Goal: Information Seeking & Learning: Learn about a topic

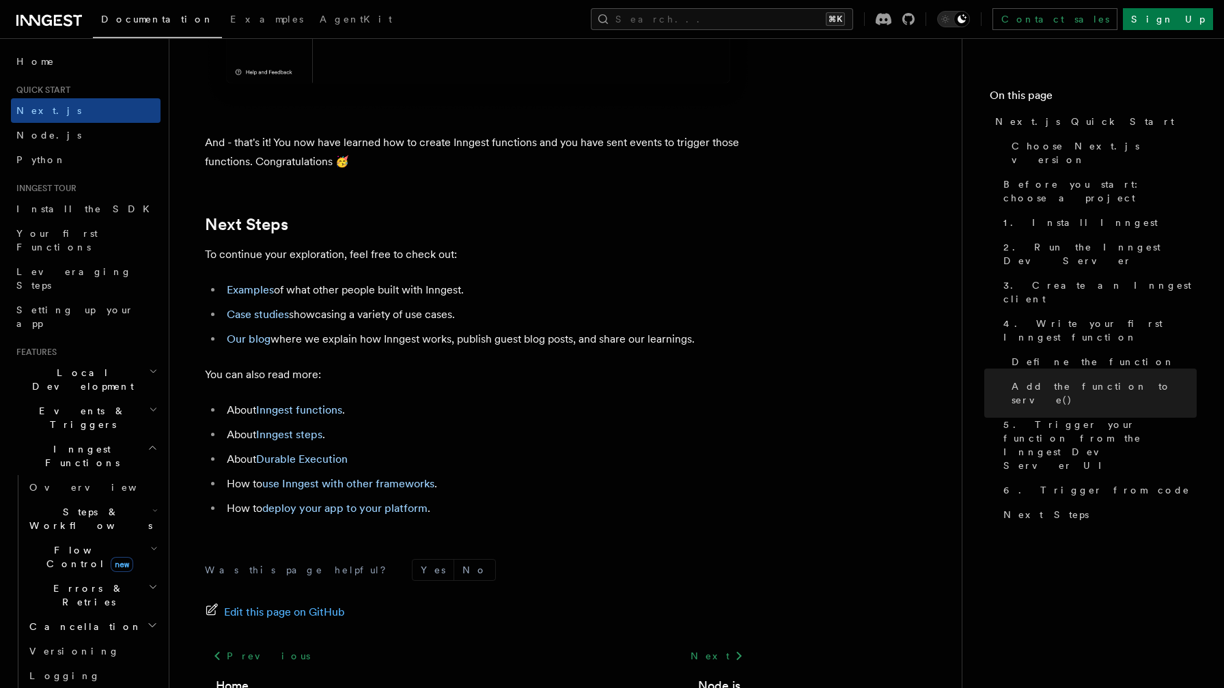
scroll to position [8516, 0]
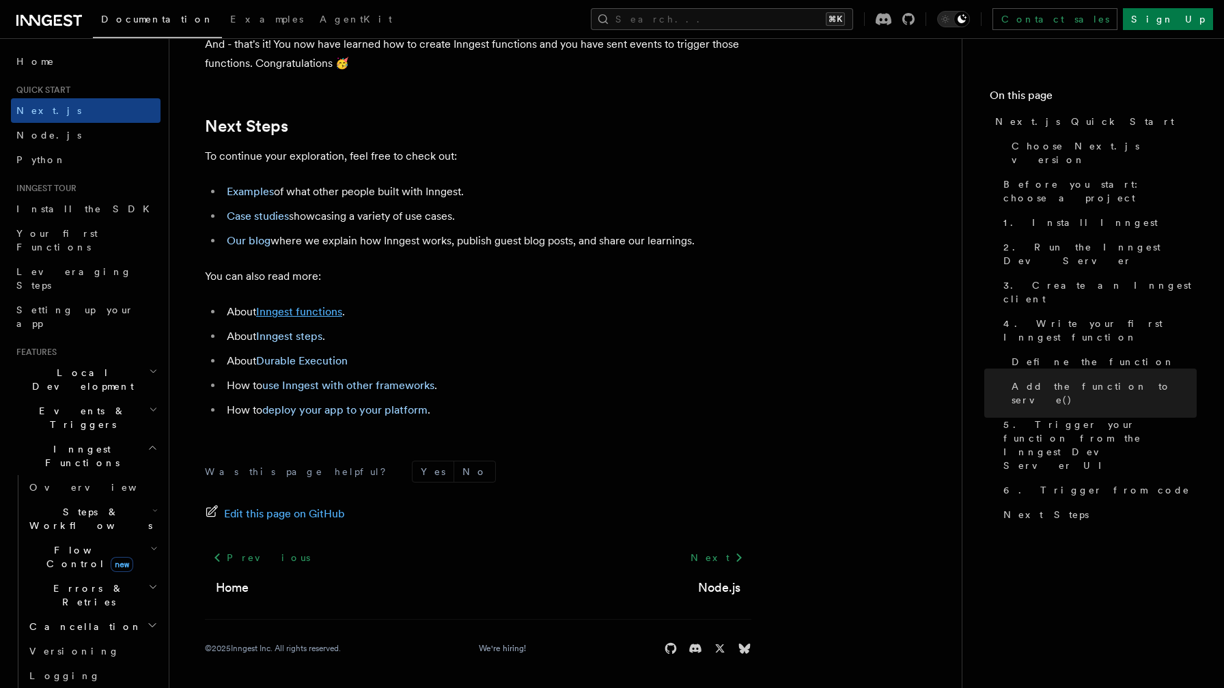
click at [332, 309] on link "Inngest functions" at bounding box center [299, 311] width 86 height 13
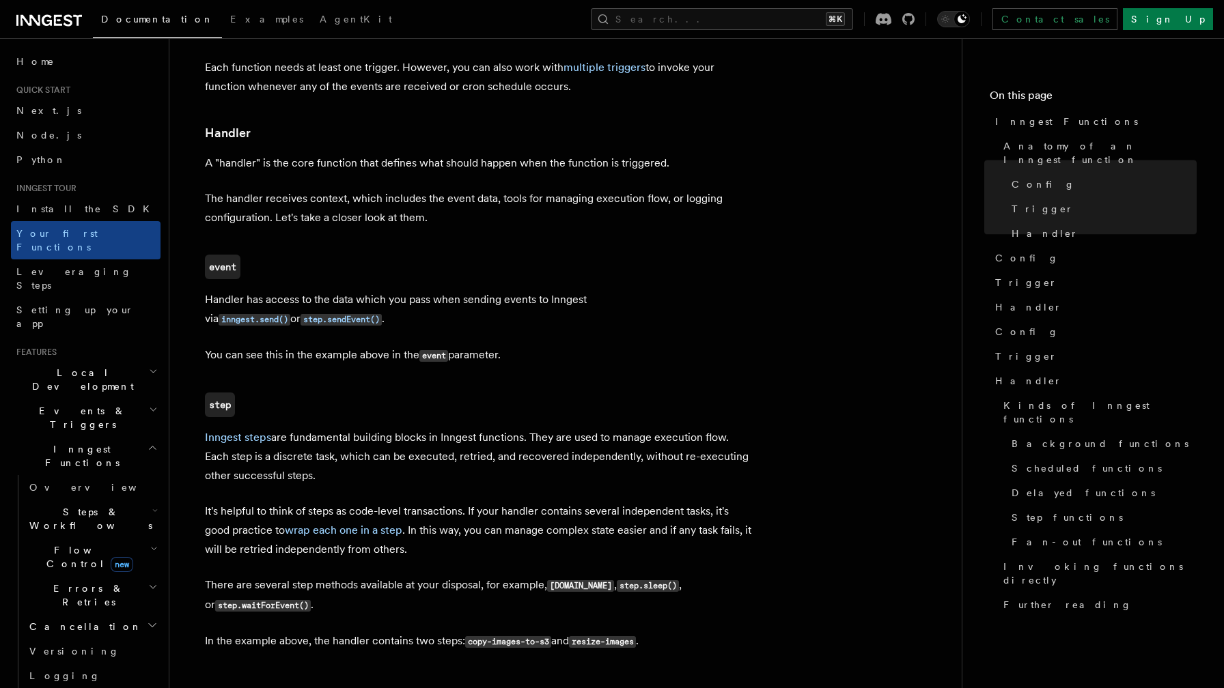
scroll to position [1518, 0]
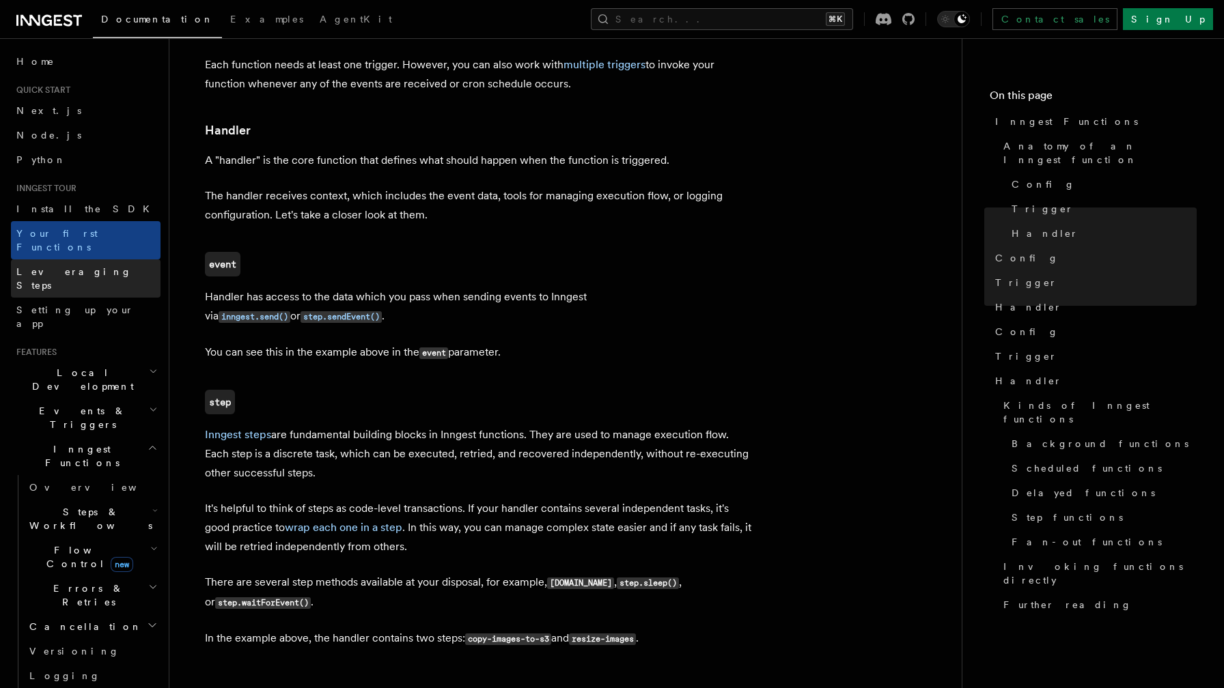
click at [116, 259] on link "Leveraging Steps" at bounding box center [86, 278] width 150 height 38
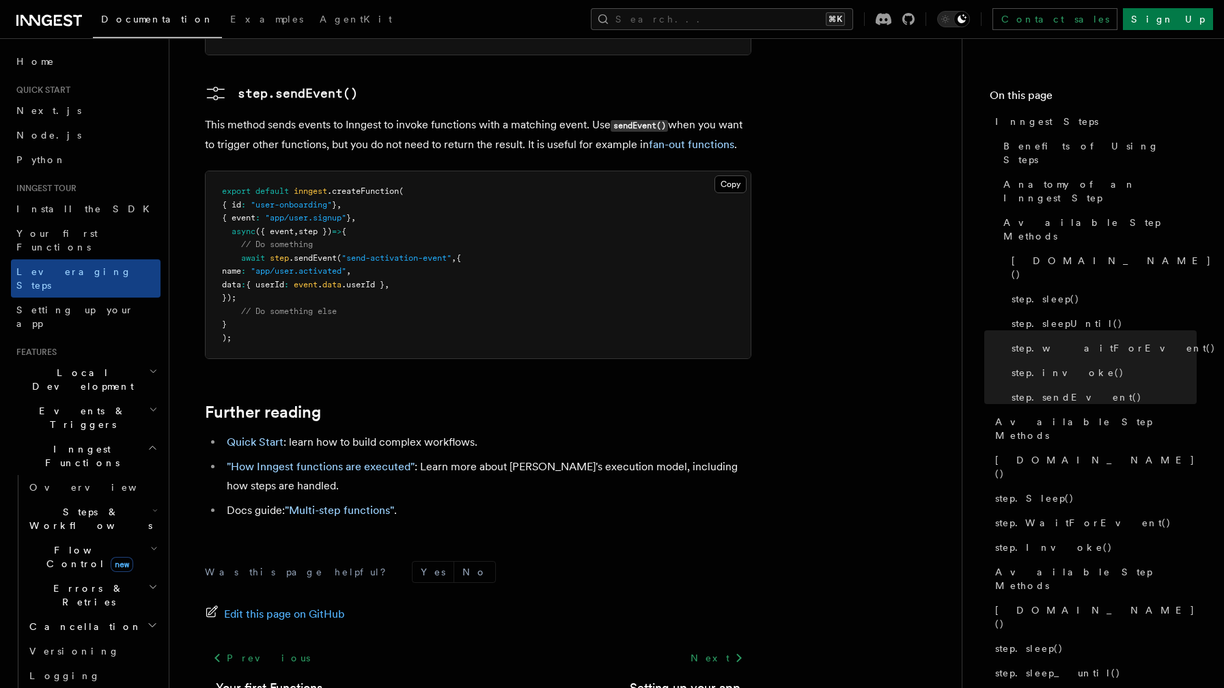
scroll to position [2917, 0]
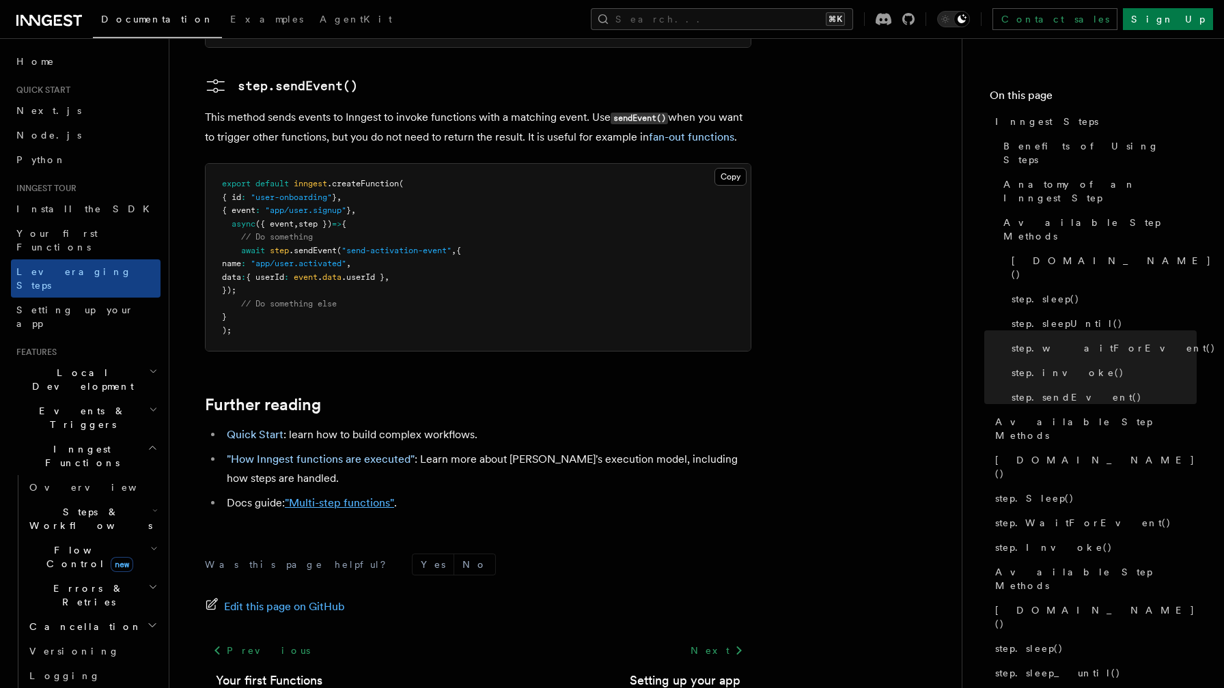
click at [307, 496] on link ""Multi-step functions"" at bounding box center [339, 502] width 109 height 13
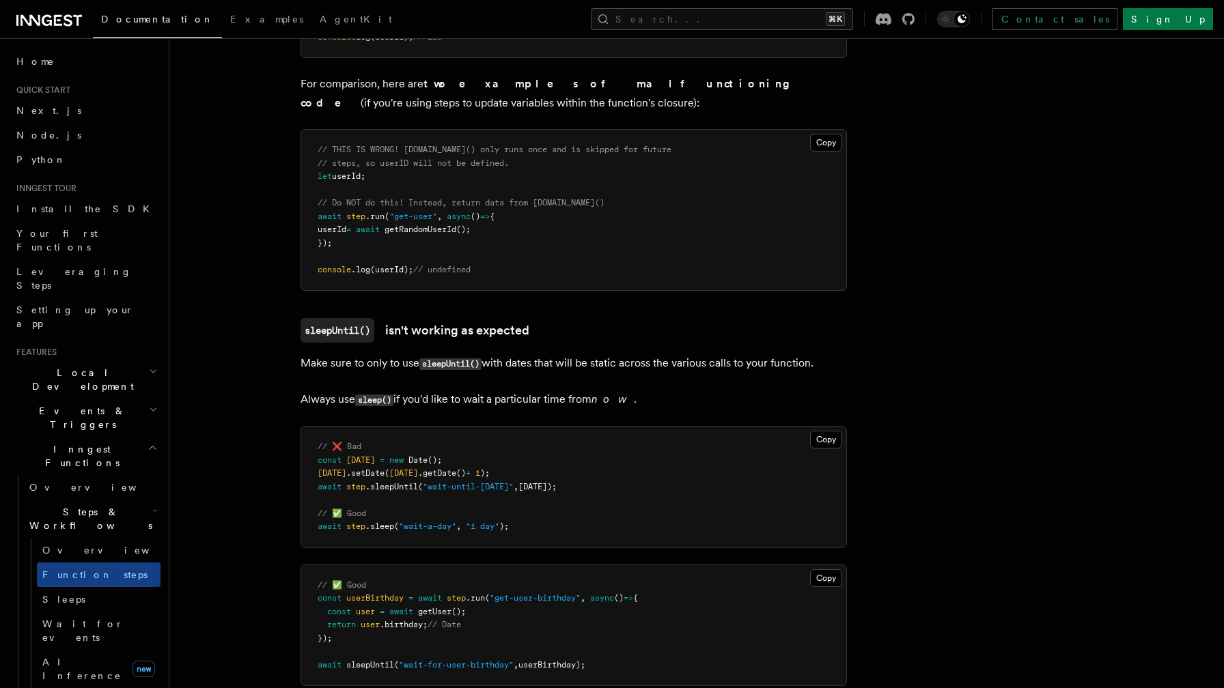
scroll to position [3862, 0]
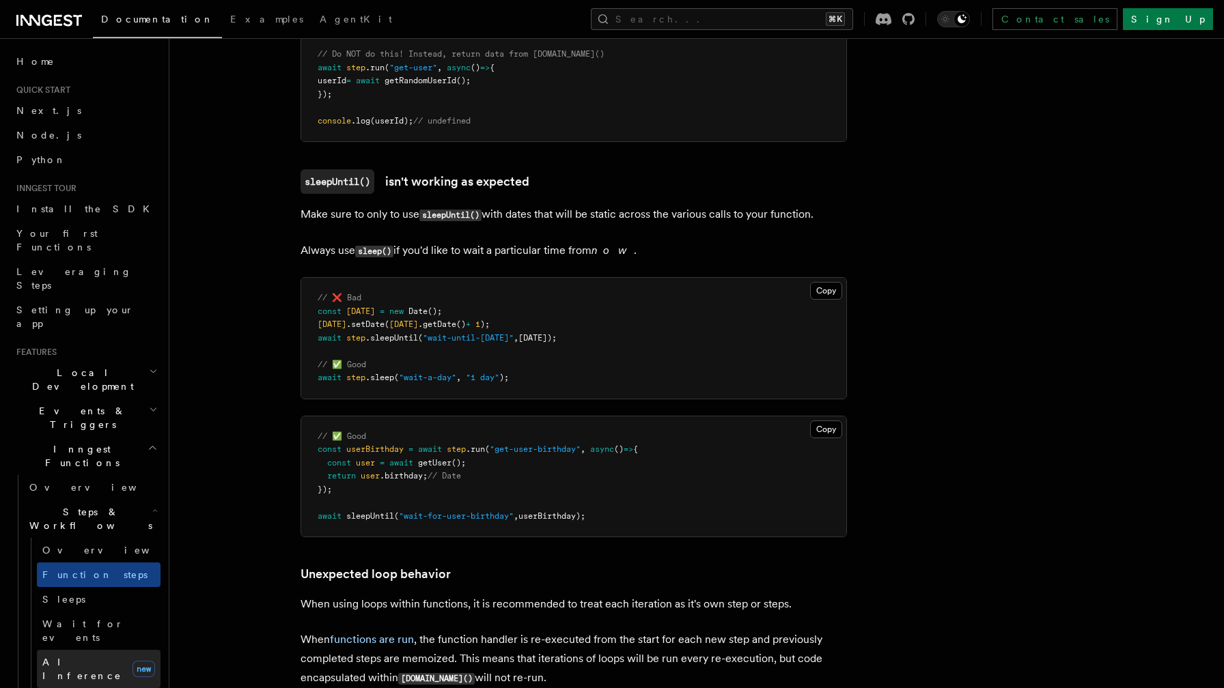
click at [98, 650] on link "AI Inference new" at bounding box center [99, 669] width 124 height 38
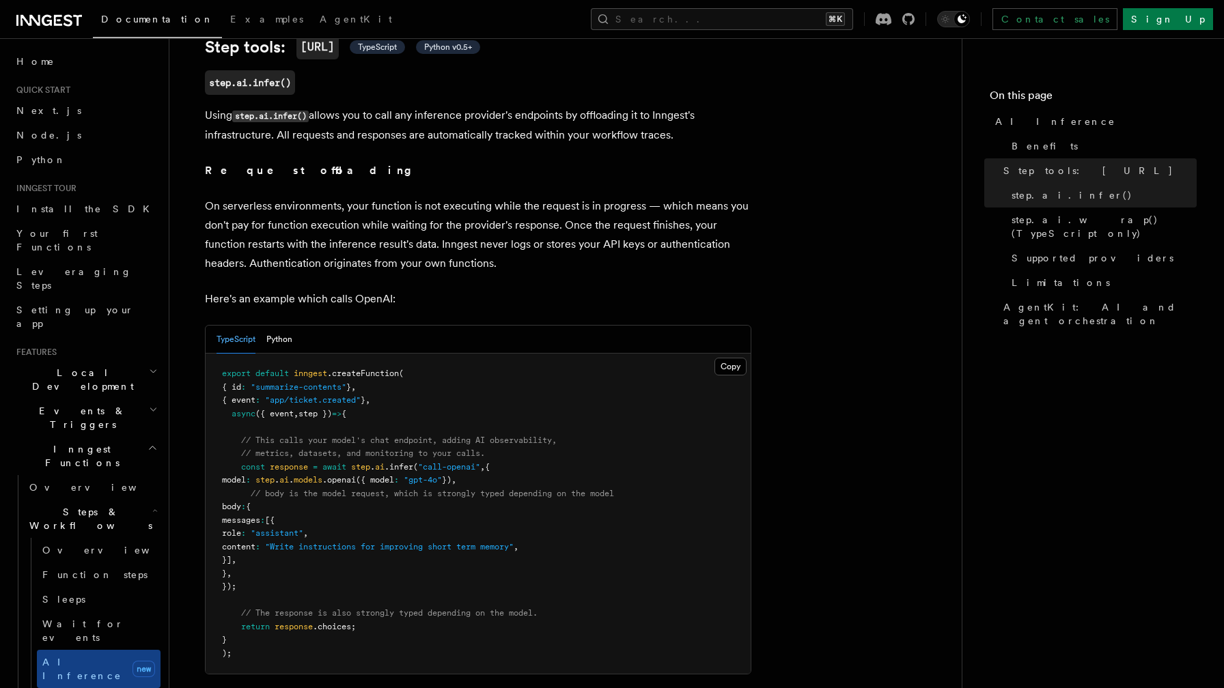
scroll to position [632, 0]
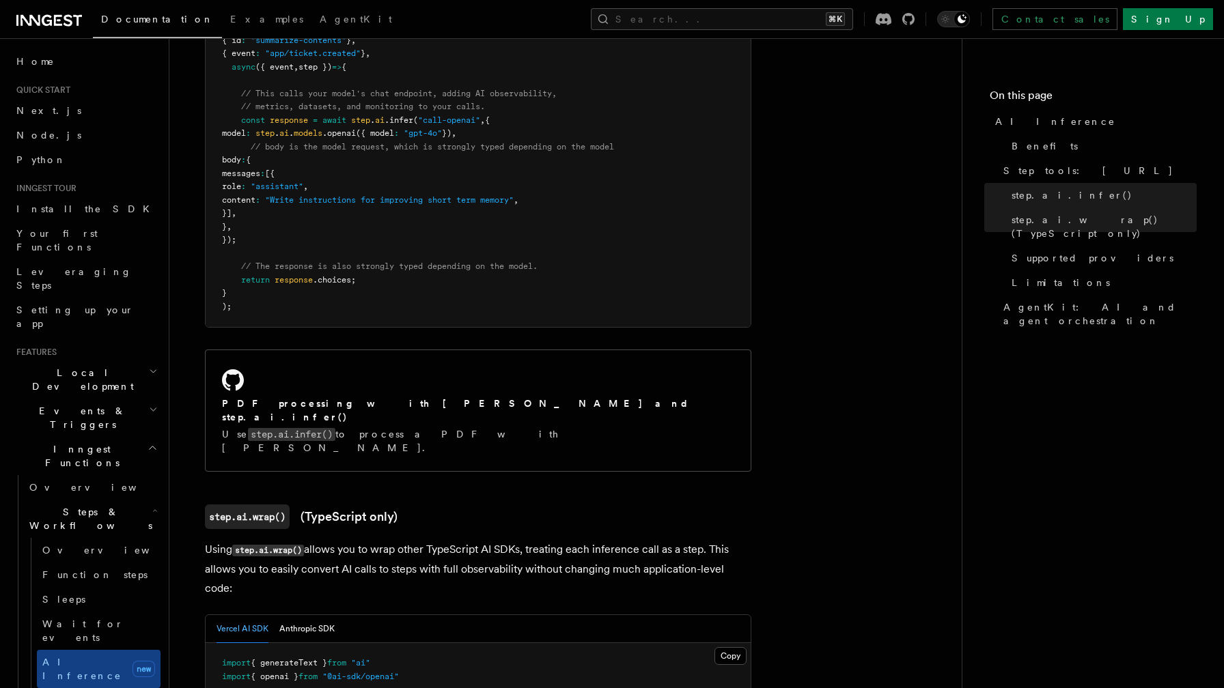
scroll to position [882, 0]
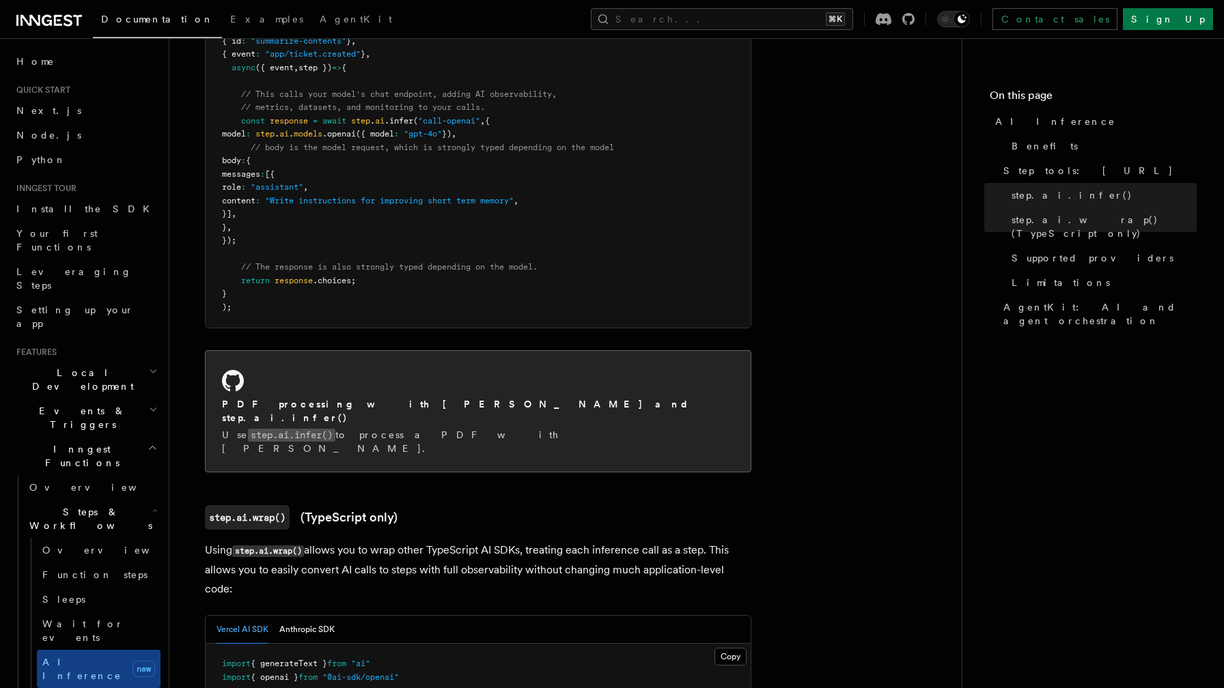
click at [443, 397] on h2 "PDF processing with [PERSON_NAME] and step.ai.infer()" at bounding box center [478, 410] width 512 height 27
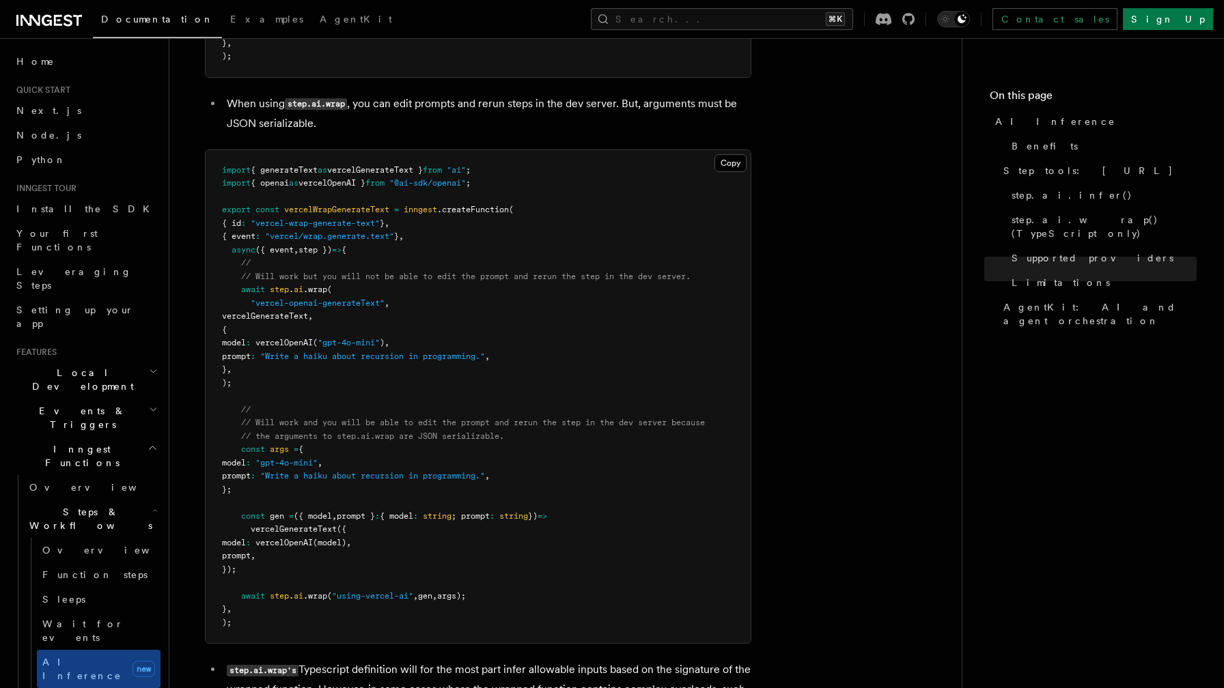
scroll to position [2629, 0]
